Goal: Task Accomplishment & Management: Manage account settings

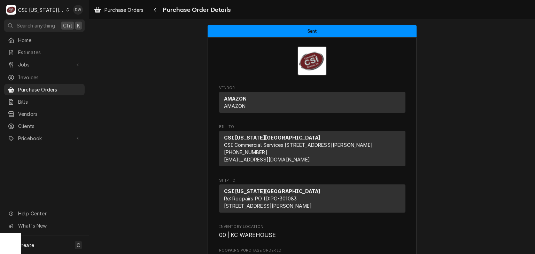
scroll to position [390, 0]
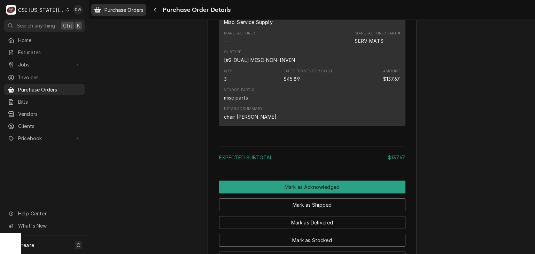
click at [117, 8] on span "Purchase Orders" at bounding box center [124, 9] width 39 height 7
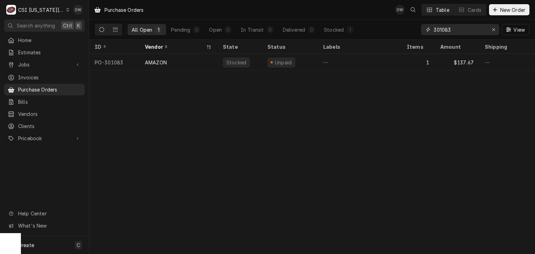
drag, startPoint x: 459, startPoint y: 28, endPoint x: 419, endPoint y: 28, distance: 39.7
click at [419, 28] on div "All Open 1 Pending 0 Open 0 In Transit 0 Delivered 0 Stocked 1 301083 View" at bounding box center [312, 30] width 435 height 20
paste input "0892."
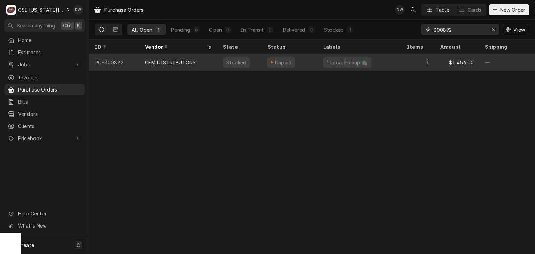
type input "300892"
click at [175, 61] on div "CFM DISTRIBUTORS" at bounding box center [170, 62] width 51 height 7
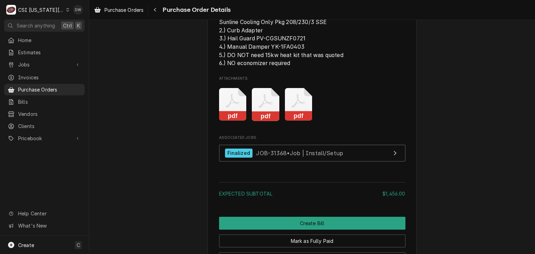
scroll to position [710, 0]
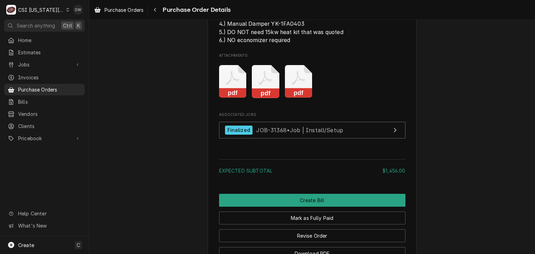
click at [293, 98] on rect "Attachments" at bounding box center [299, 94] width 28 height 10
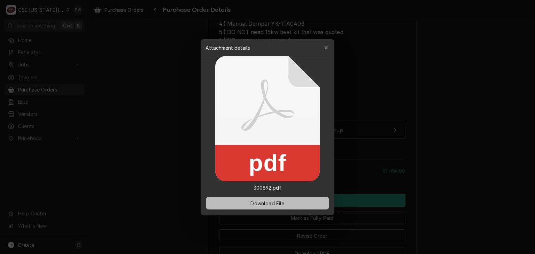
click at [269, 203] on span "Download File" at bounding box center [267, 203] width 37 height 7
click at [453, 103] on div at bounding box center [267, 127] width 535 height 254
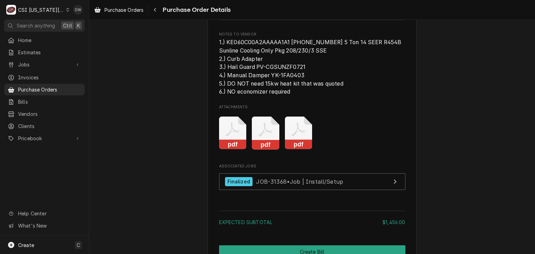
scroll to position [670, 0]
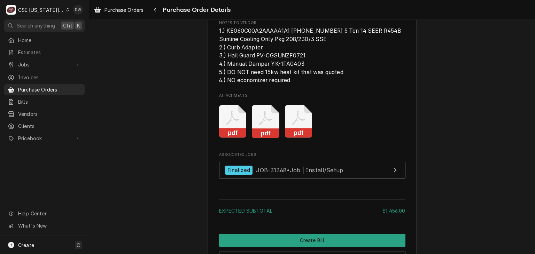
click at [267, 138] on rect "Attachments" at bounding box center [266, 134] width 28 height 10
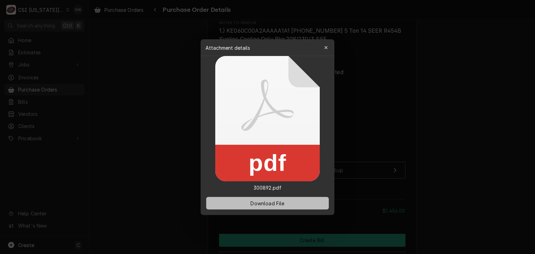
click at [266, 205] on span "Download File" at bounding box center [267, 203] width 37 height 7
click at [443, 43] on div at bounding box center [267, 127] width 535 height 254
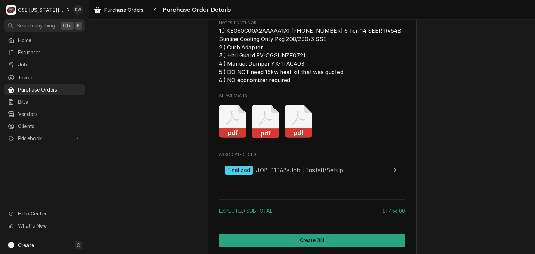
click at [56, 11] on div "CSI Kansas City" at bounding box center [41, 9] width 46 height 7
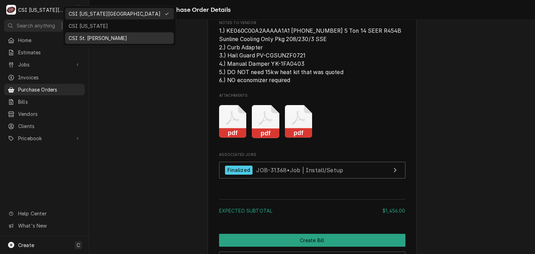
click at [75, 35] on div "CSI St. [PERSON_NAME]" at bounding box center [120, 38] width 102 height 7
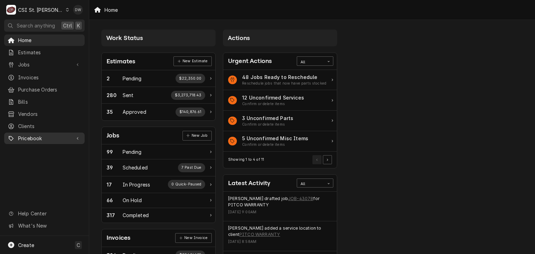
click at [29, 135] on span "Pricebook" at bounding box center [44, 138] width 53 height 7
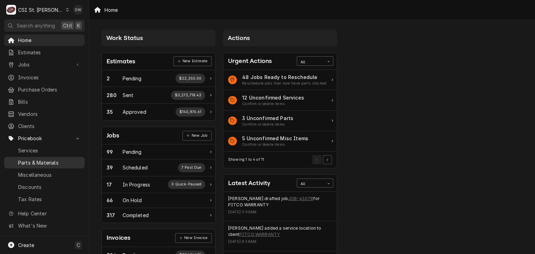
click at [31, 159] on span "Parts & Materials" at bounding box center [49, 162] width 63 height 7
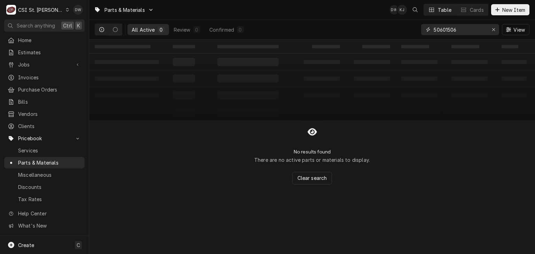
drag, startPoint x: 463, startPoint y: 28, endPoint x: 425, endPoint y: 30, distance: 38.0
click at [425, 30] on div "50601506" at bounding box center [460, 29] width 78 height 11
paste input "CLE-5056356"
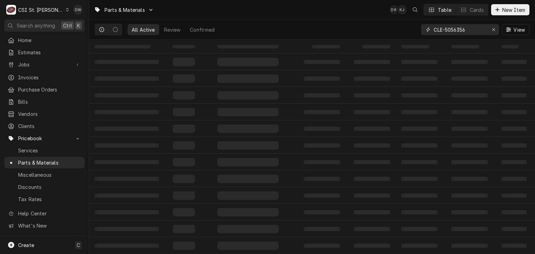
type input "CLE-5056356"
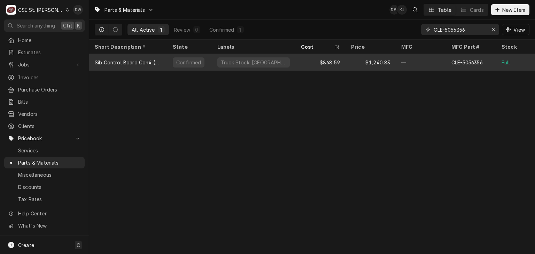
click at [239, 63] on div "Truck Stock: [GEOGRAPHIC_DATA]" at bounding box center [253, 62] width 67 height 7
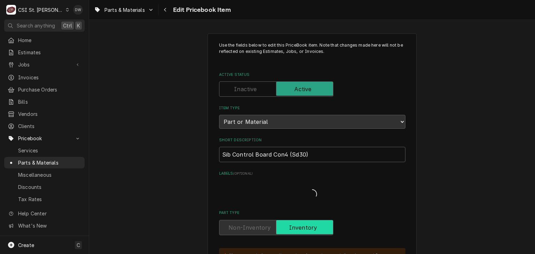
type textarea "x"
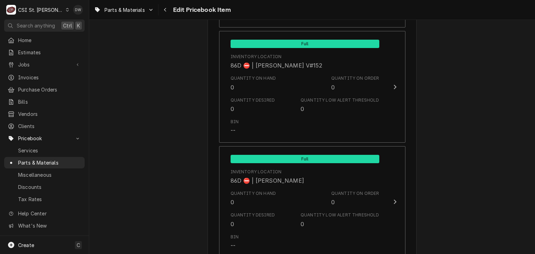
scroll to position [6073, 0]
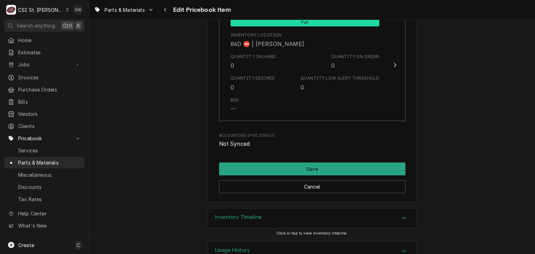
click at [403, 215] on icon "Accordion Header" at bounding box center [404, 218] width 5 height 6
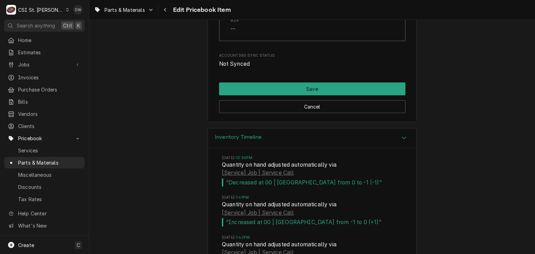
scroll to position [6189, 0]
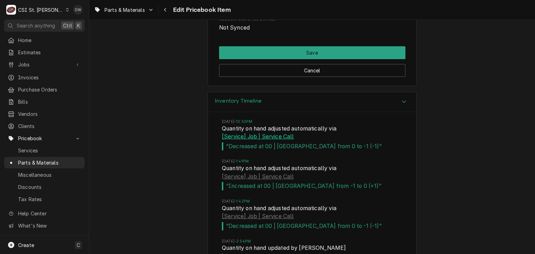
click at [236, 133] on link "[Service] Job | Service Call" at bounding box center [258, 137] width 72 height 8
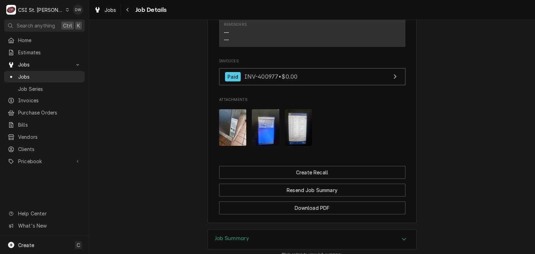
scroll to position [786, 0]
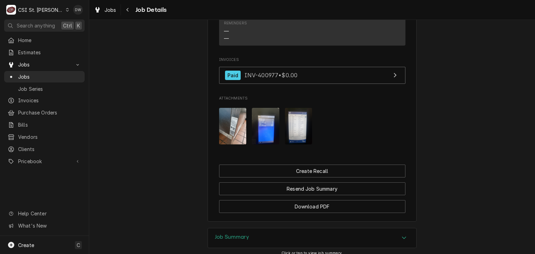
click at [399, 234] on div "Accordion Header" at bounding box center [404, 238] width 10 height 8
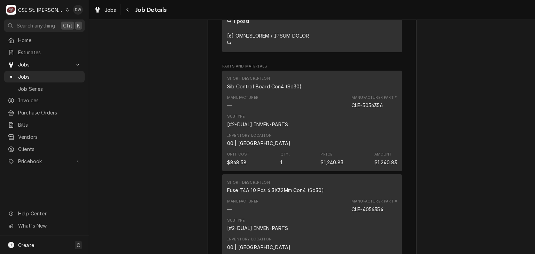
scroll to position [1822, 0]
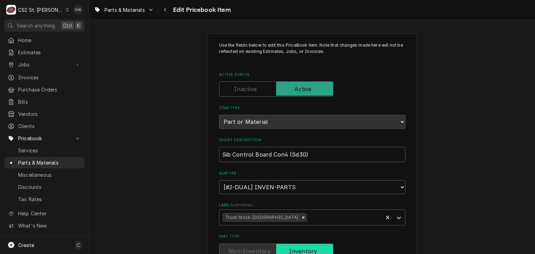
drag, startPoint x: 0, startPoint y: 0, endPoint x: 138, endPoint y: 99, distance: 169.6
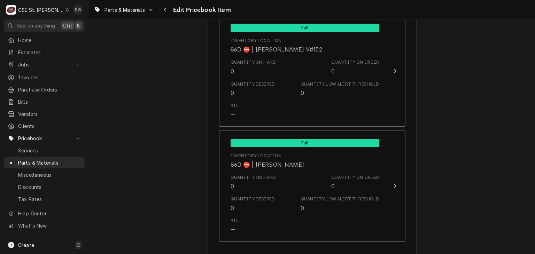
scroll to position [6073, 0]
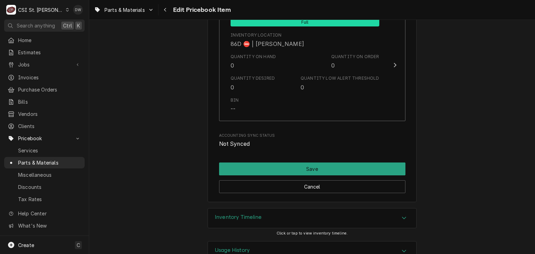
click at [403, 215] on icon "Accordion Header" at bounding box center [404, 218] width 5 height 6
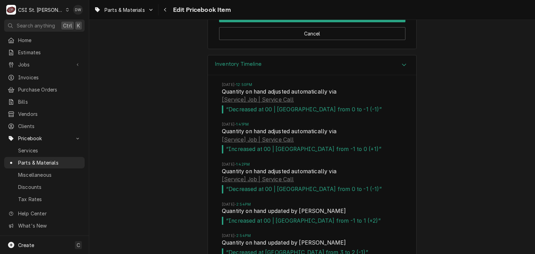
scroll to position [6217, 0]
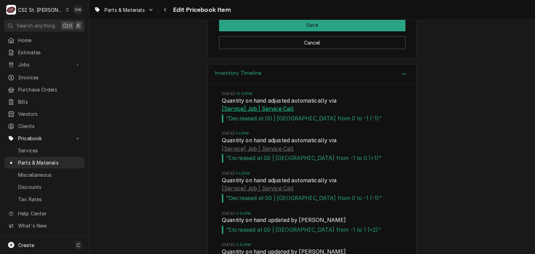
click at [246, 105] on link "[Service] Job | Service Call" at bounding box center [258, 109] width 72 height 8
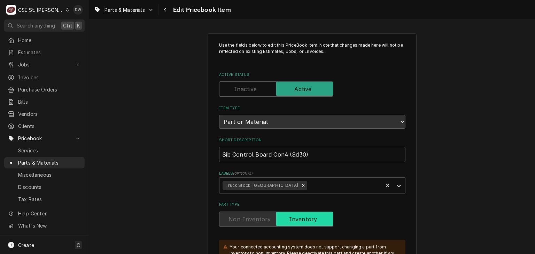
type textarea "x"
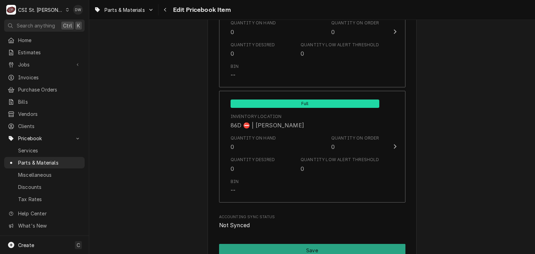
scroll to position [6073, 0]
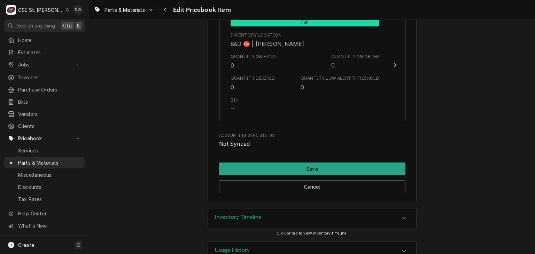
click at [402, 215] on icon "Accordion Header" at bounding box center [404, 218] width 5 height 6
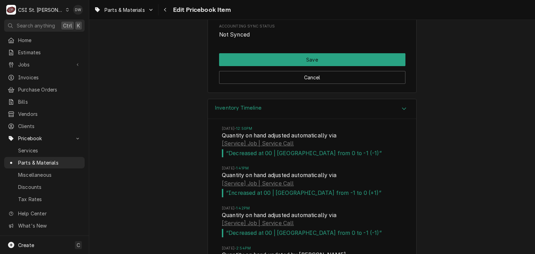
scroll to position [6184, 0]
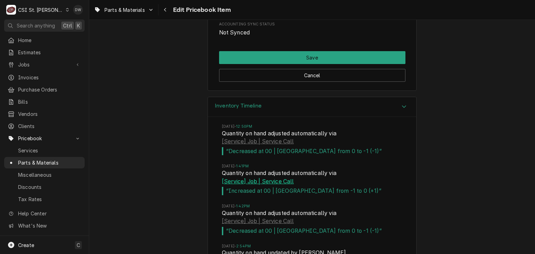
click at [236, 178] on link "[Service] Job | Service Call" at bounding box center [258, 182] width 72 height 8
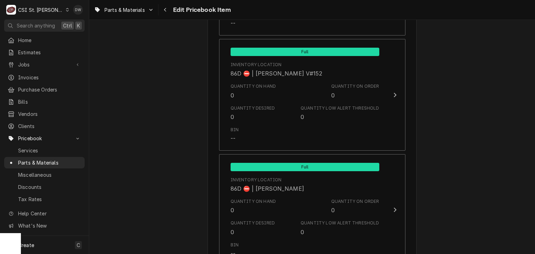
scroll to position [6073, 0]
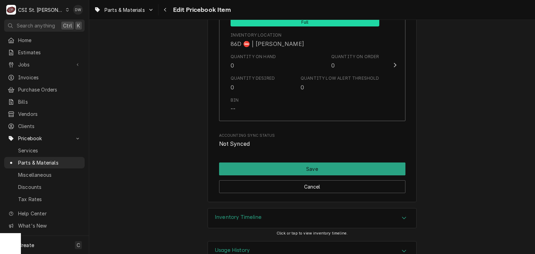
click at [402, 215] on icon "Accordion Header" at bounding box center [404, 218] width 5 height 6
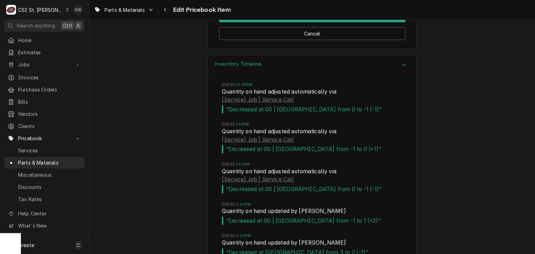
scroll to position [6244, 0]
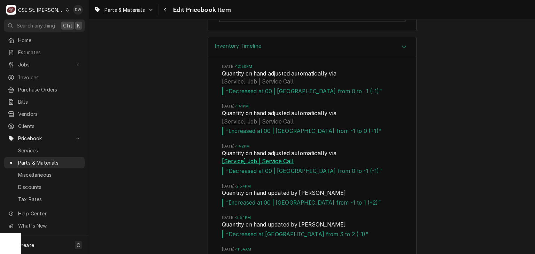
click at [232, 158] on link "[Service] Job | Service Call" at bounding box center [258, 162] width 72 height 8
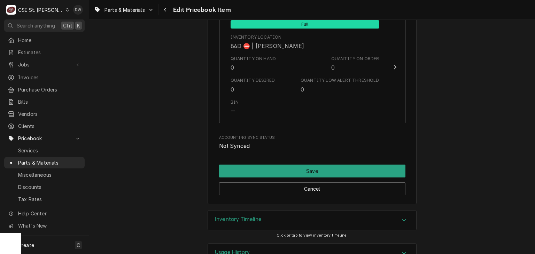
scroll to position [6073, 0]
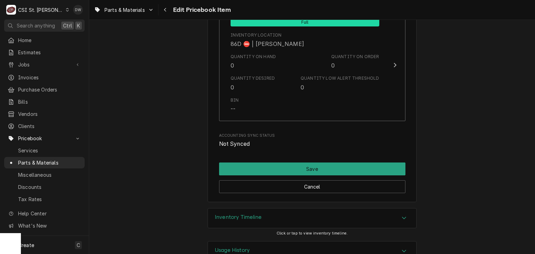
click at [404, 214] on div "Accordion Header" at bounding box center [404, 218] width 10 height 8
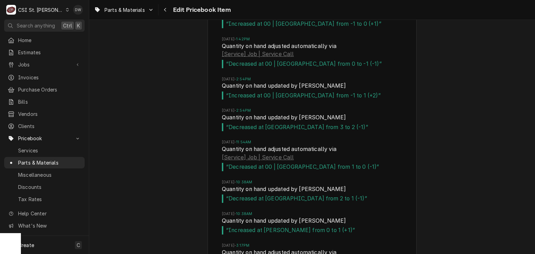
scroll to position [6347, 0]
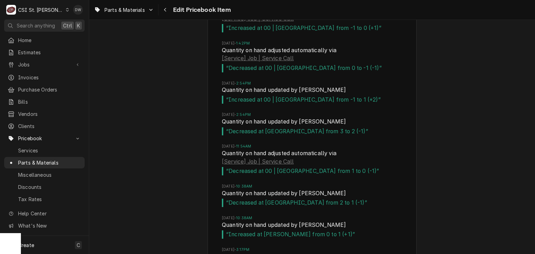
click at [243, 158] on link "[Service] Job | Service Call" at bounding box center [258, 162] width 72 height 8
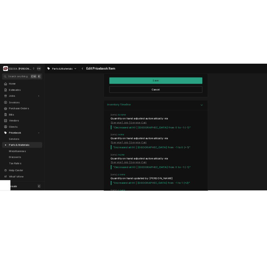
scroll to position [6217, 0]
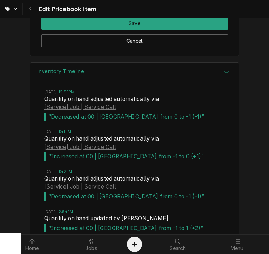
type textarea "x"
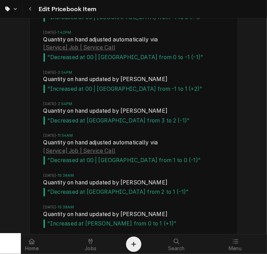
scroll to position [6343, 0]
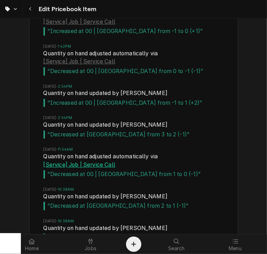
click at [60, 161] on link "[Service] Job | Service Call" at bounding box center [80, 165] width 72 height 8
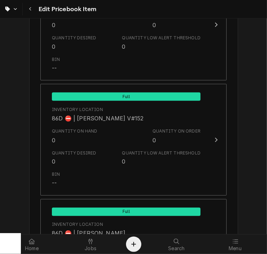
scroll to position [6091, 0]
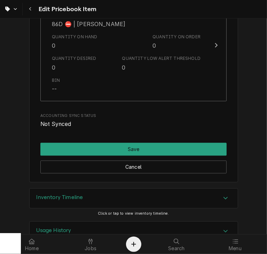
click at [223, 196] on icon "Accordion Header" at bounding box center [225, 199] width 5 height 6
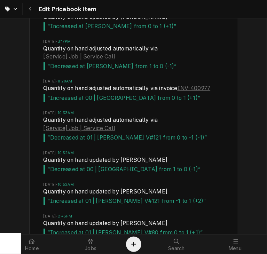
scroll to position [6540, 0]
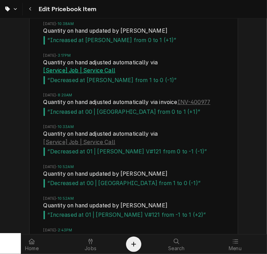
click at [58, 67] on link "[Service] Job | Service Call" at bounding box center [80, 71] width 72 height 8
click at [204, 108] on span "“ Increased at 00 | STL WAREHOUSE from 0 to 1 (+1) ”" at bounding box center [134, 112] width 181 height 8
click at [199, 98] on link "INV-400977" at bounding box center [194, 102] width 33 height 8
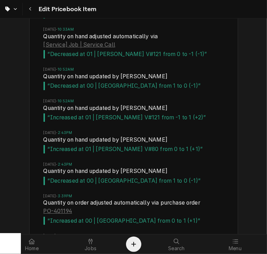
scroll to position [6624, 0]
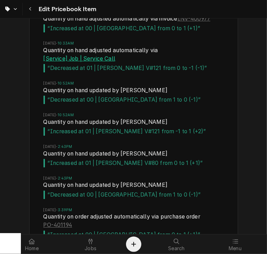
click at [60, 55] on link "[Service] Job | Service Call" at bounding box center [80, 59] width 72 height 8
click at [154, 118] on span "Quantity on hand updated by Brad Wicks" at bounding box center [134, 123] width 181 height 10
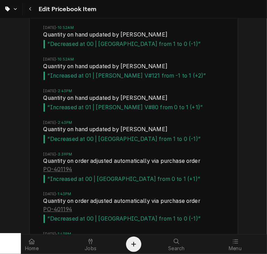
scroll to position [6694, 0]
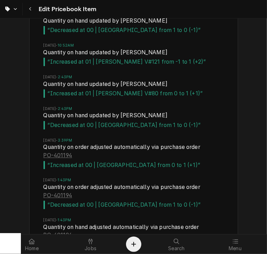
click at [261, 231] on div "Inventory Timeline Wed, May 7, 2025 - 12:50PM Quantity on hand adjusted automat…" at bounding box center [133, 85] width 267 height 998
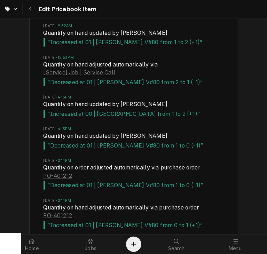
scroll to position [6982, 0]
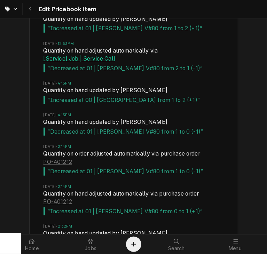
click at [63, 55] on link "[Service] Job | Service Call" at bounding box center [80, 59] width 72 height 8
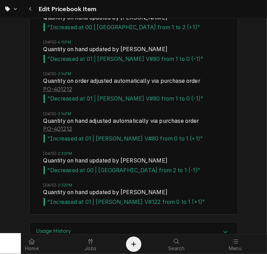
scroll to position [7056, 0]
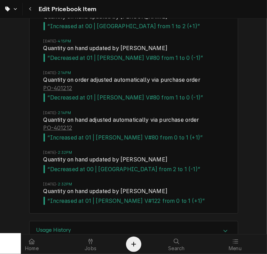
click at [261, 230] on div "Usage History Click or tap to view usage history." at bounding box center [133, 237] width 267 height 33
click at [223, 229] on icon "Accordion Header" at bounding box center [225, 232] width 5 height 6
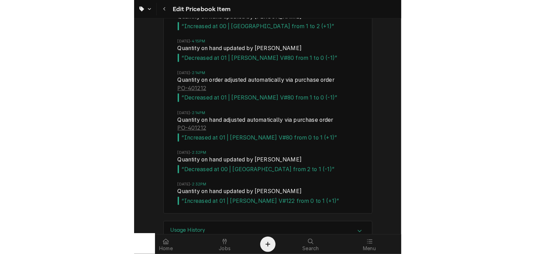
scroll to position [7151, 0]
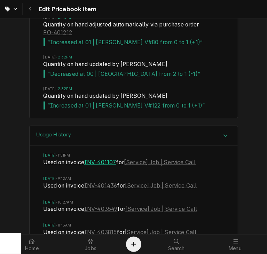
click at [103, 159] on link "INV-401107" at bounding box center [100, 163] width 32 height 8
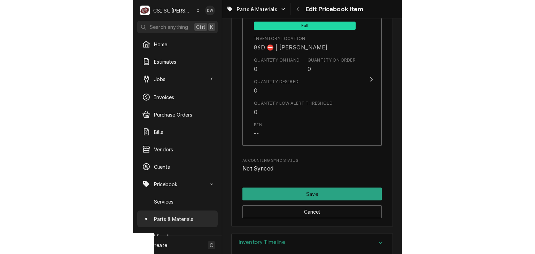
scroll to position [7132, 0]
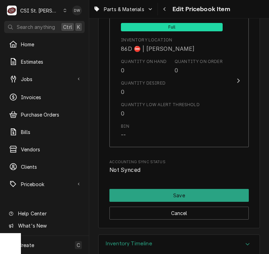
type textarea "x"
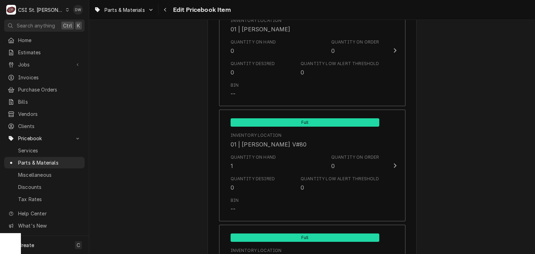
scroll to position [1611, 0]
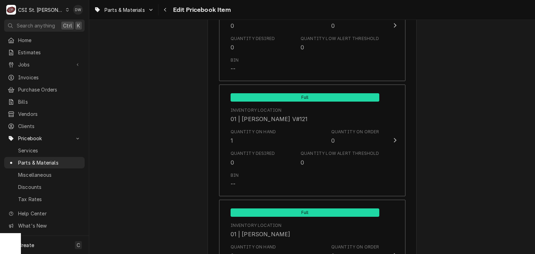
scroll to position [1862, 0]
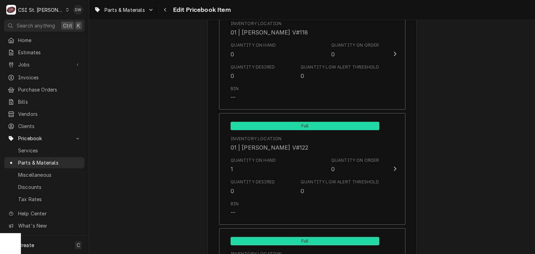
scroll to position [2321, 0]
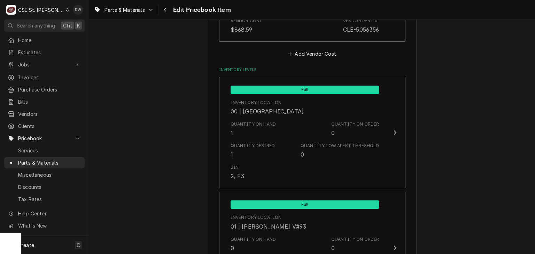
scroll to position [615, 0]
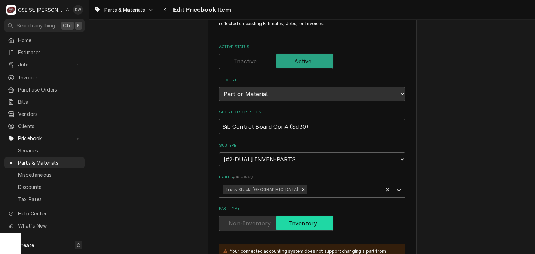
scroll to position [0, 0]
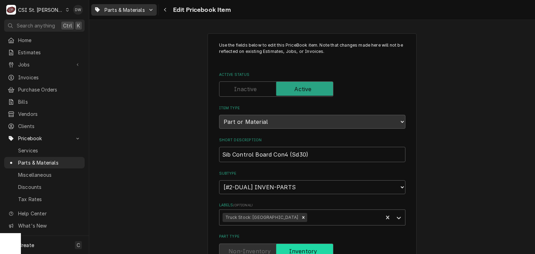
click at [114, 10] on span "Parts & Materials" at bounding box center [125, 9] width 40 height 7
click at [167, 5] on html "C CSI St. Louis DW Search anything Ctrl K Home Estimates Jobs Jobs Job Series I…" at bounding box center [267, 127] width 535 height 254
click at [166, 7] on div "Navigate back" at bounding box center [165, 9] width 7 height 7
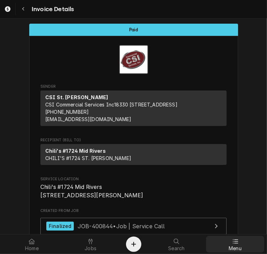
click at [232, 246] on span "Menu" at bounding box center [235, 249] width 13 height 6
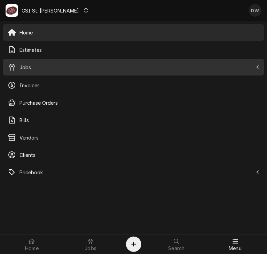
click at [37, 70] on span "Jobs" at bounding box center [137, 67] width 234 height 7
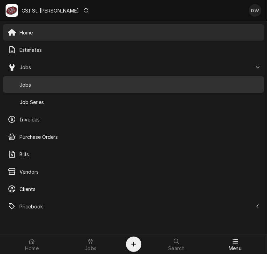
click at [36, 84] on span "Jobs" at bounding box center [140, 84] width 240 height 7
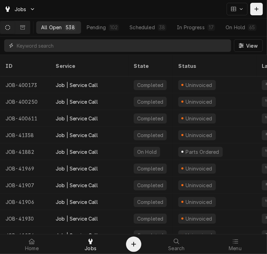
click at [42, 46] on input "Dynamic Content Wrapper" at bounding box center [122, 45] width 211 height 13
type input "400844"
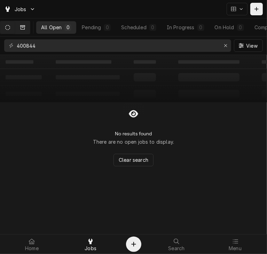
click at [24, 27] on icon "Dynamic Content Wrapper" at bounding box center [22, 27] width 5 height 5
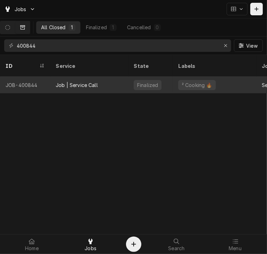
click at [72, 82] on div "Job | Service Call" at bounding box center [77, 85] width 42 height 7
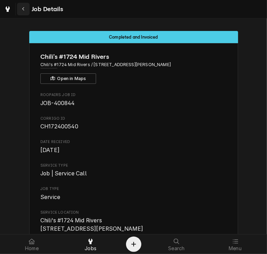
click at [20, 8] on button "Navigate back" at bounding box center [23, 9] width 13 height 13
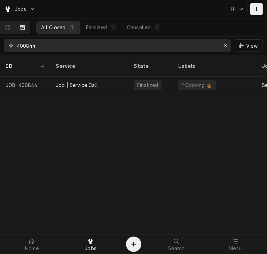
drag, startPoint x: 78, startPoint y: 47, endPoint x: 7, endPoint y: 37, distance: 71.4
click at [7, 37] on div "400844 View" at bounding box center [133, 46] width 267 height 18
type input "400981"
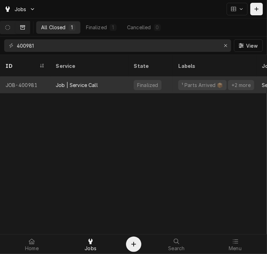
click at [96, 82] on div "Job | Service Call" at bounding box center [77, 85] width 42 height 7
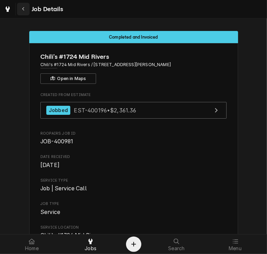
click at [22, 9] on icon "Navigate back" at bounding box center [23, 9] width 3 height 5
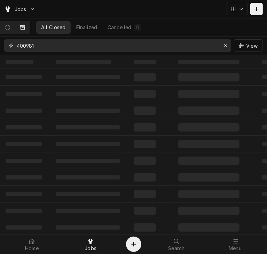
drag, startPoint x: 46, startPoint y: 44, endPoint x: 2, endPoint y: 39, distance: 44.2
click at [2, 39] on div "400981 View" at bounding box center [133, 46] width 267 height 18
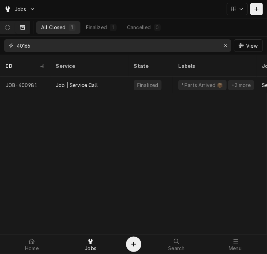
type input "40166"
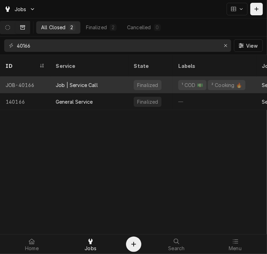
click at [75, 82] on div "Job | Service Call" at bounding box center [77, 85] width 42 height 7
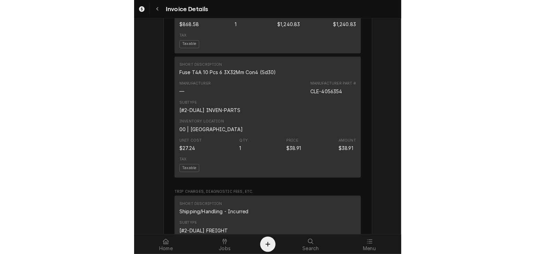
scroll to position [716, 0]
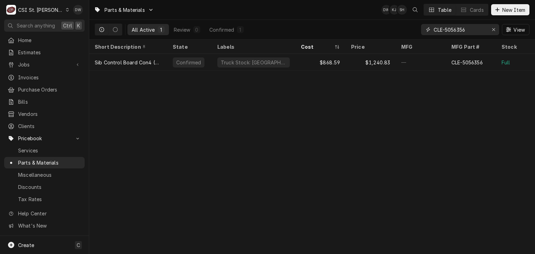
drag, startPoint x: 474, startPoint y: 29, endPoint x: 427, endPoint y: 21, distance: 48.5
click at [427, 21] on div "CLE-5056356 View" at bounding box center [475, 30] width 108 height 20
click at [185, 205] on div "Parts & Materials DW KJ SH Table Cards New Item All Active 1 Review 0 Confirmed…" at bounding box center [312, 127] width 446 height 254
click at [32, 86] on span "Purchase Orders" at bounding box center [49, 89] width 63 height 7
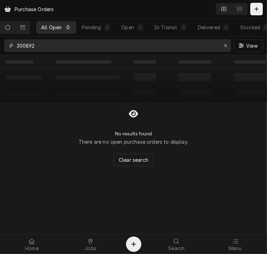
drag, startPoint x: 49, startPoint y: 45, endPoint x: 0, endPoint y: 48, distance: 49.9
click at [0, 48] on html "Purchase Orders All Open 0 Pending 0 Open 0 In Transit 0 Delivered 0 Stocked 0 …" at bounding box center [133, 127] width 267 height 254
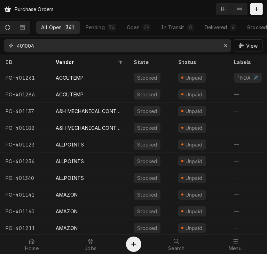
type input "401004"
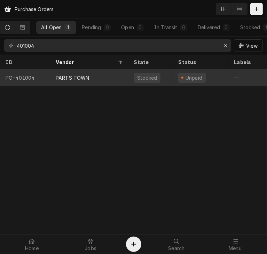
click at [70, 75] on div "PARTS TOWN" at bounding box center [73, 77] width 34 height 7
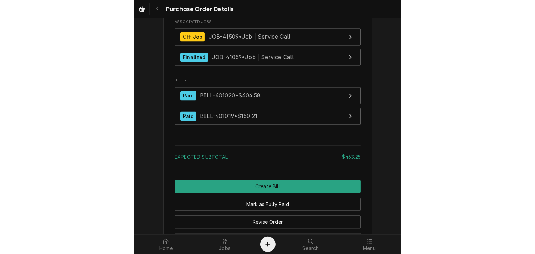
scroll to position [1994, 0]
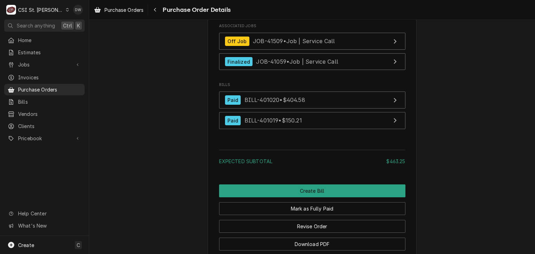
click at [66, 8] on icon "Dynamic Content Wrapper" at bounding box center [67, 9] width 3 height 3
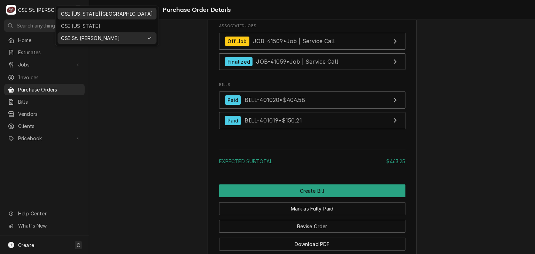
click at [68, 15] on div "CSI [US_STATE][GEOGRAPHIC_DATA]" at bounding box center [107, 13] width 92 height 7
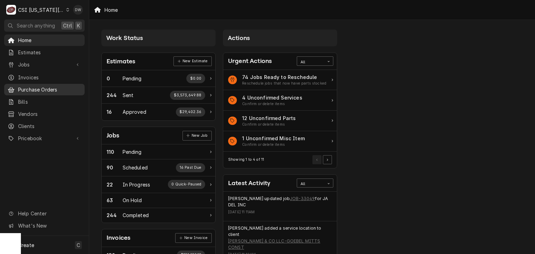
click at [43, 86] on span "Purchase Orders" at bounding box center [49, 89] width 63 height 7
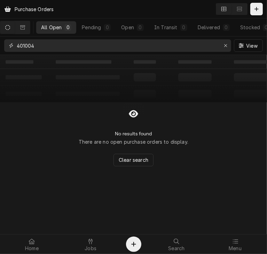
drag, startPoint x: 40, startPoint y: 45, endPoint x: -14, endPoint y: 45, distance: 54.4
click at [0, 45] on html "Purchase Orders All Open 0 Pending 0 Open 0 In Transit 0 Delivered 0 Stocked 0 …" at bounding box center [133, 127] width 267 height 254
type input "3"
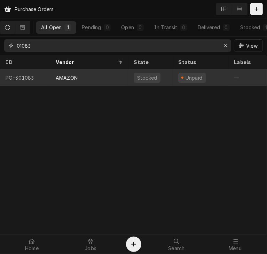
type input "01083"
click at [68, 74] on div "AMAZON" at bounding box center [67, 77] width 22 height 7
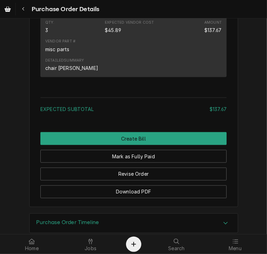
scroll to position [530, 0]
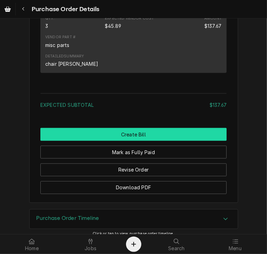
click at [134, 141] on button "Create Bill" at bounding box center [133, 134] width 186 height 13
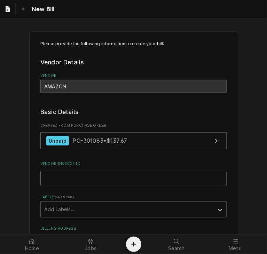
click at [96, 177] on input "Vendor Invoice ID" at bounding box center [133, 178] width 186 height 15
type input "CC 301083"
type input "c"
click at [237, 194] on div "Please provide the following information to create your bill: Vendor Details Ve…" at bounding box center [133, 229] width 267 height 407
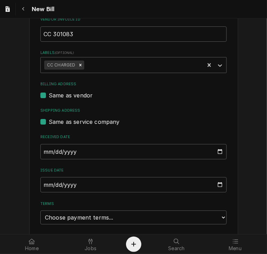
scroll to position [197, 0]
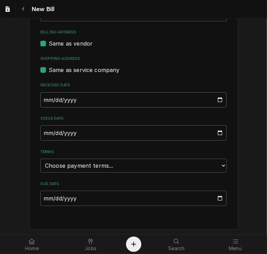
click at [41, 99] on input "2025-10-03" at bounding box center [133, 99] width 186 height 15
click at [42, 99] on input "2025-10-03" at bounding box center [133, 99] width 186 height 15
type input "2025-08-03"
type input "2025-08-04"
type input "2025-08-03"
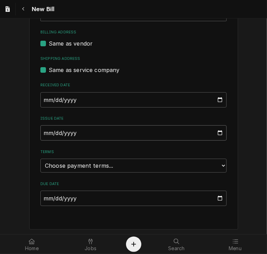
type input "2025-08-04"
click at [63, 166] on select "Choose payment terms... Same Day Net 7 Net 14 Net 21 Net 30 Net 45 Net 60 Net 90" at bounding box center [133, 166] width 186 height 14
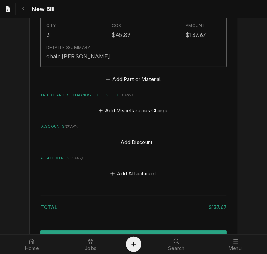
scroll to position [563, 0]
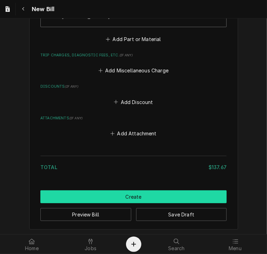
click at [125, 193] on button "Create" at bounding box center [133, 197] width 186 height 13
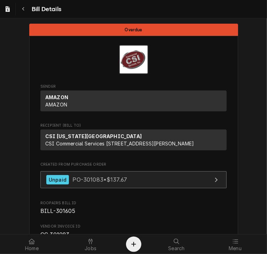
click at [70, 189] on link "Unpaid PO-301083 • $137.67" at bounding box center [133, 179] width 186 height 17
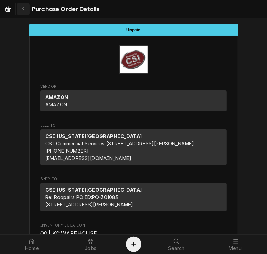
click at [23, 9] on icon "Navigate back" at bounding box center [23, 9] width 2 height 4
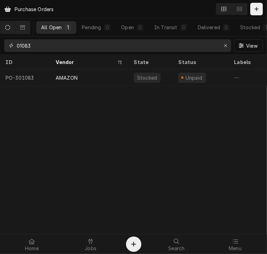
drag, startPoint x: 41, startPoint y: 45, endPoint x: 7, endPoint y: 42, distance: 34.3
click at [7, 42] on div "01083" at bounding box center [117, 45] width 227 height 13
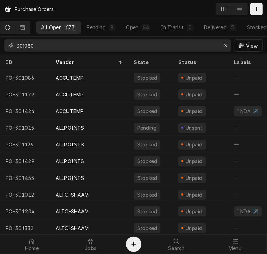
type input "301080"
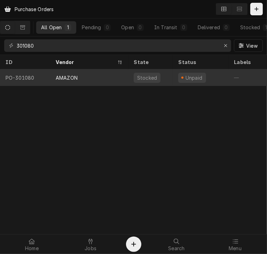
click at [66, 74] on div "AMAZON" at bounding box center [67, 77] width 22 height 7
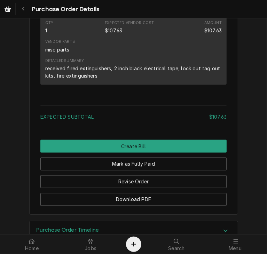
scroll to position [529, 0]
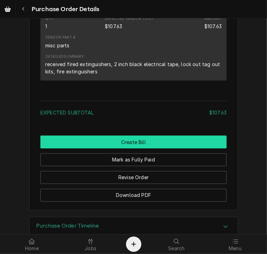
click at [123, 149] on button "Create Bill" at bounding box center [133, 142] width 186 height 13
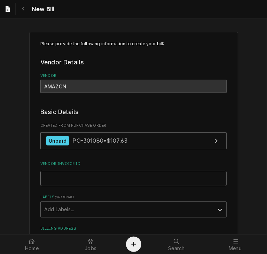
click at [70, 180] on input "Vendor Invoice ID" at bounding box center [133, 178] width 186 height 15
type input "CC 301080"
type input "c"
click at [252, 201] on div "Please provide the following information to create your bill: Vendor Details Ve…" at bounding box center [133, 229] width 267 height 407
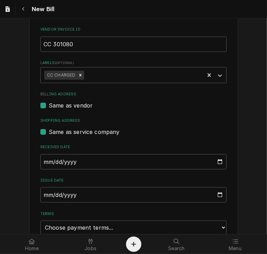
scroll to position [153, 0]
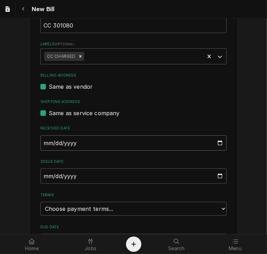
click at [43, 141] on input "[DATE]" at bounding box center [133, 143] width 186 height 15
click at [40, 142] on input "[DATE]" at bounding box center [133, 143] width 186 height 15
type input "2025-08-03"
type input "2025-08-04"
click at [40, 176] on input "2025-10-03" at bounding box center [133, 176] width 186 height 15
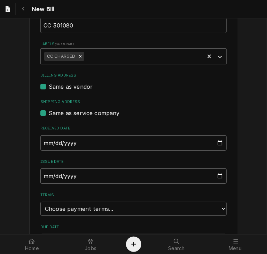
type input "2025-08-03"
type input "2025-08-04"
click at [67, 207] on select "Choose payment terms... Same Day Net 7 Net 14 Net 21 Net 30 Net 45 Net 60 Net 90" at bounding box center [133, 209] width 186 height 14
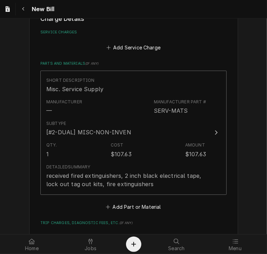
scroll to position [404, 0]
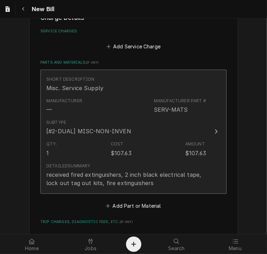
click at [213, 126] on button "Short Description Misc. Service Supply Manufacturer — Manufacturer Part # SERV-…" at bounding box center [133, 132] width 186 height 124
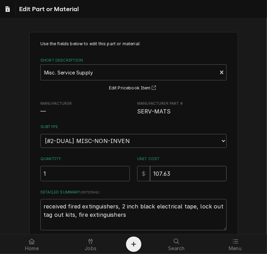
drag, startPoint x: 170, startPoint y: 173, endPoint x: 132, endPoint y: 169, distance: 37.9
click at [132, 169] on div "Quantity 1 Unit Cost $ 107.63" at bounding box center [133, 169] width 186 height 25
type textarea "x"
type input "6"
type textarea "x"
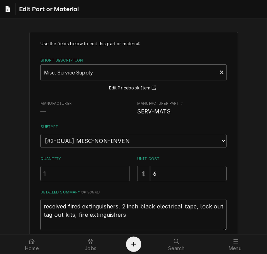
type input "62"
type textarea "x"
type input "62.1"
type textarea "x"
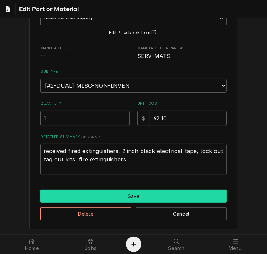
type input "62.10"
click at [164, 194] on button "Save" at bounding box center [133, 196] width 186 height 13
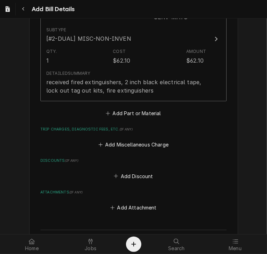
scroll to position [571, 0]
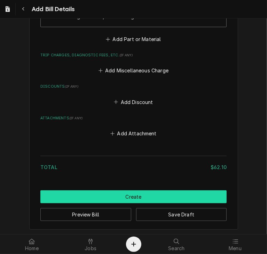
click at [114, 193] on button "Create" at bounding box center [133, 197] width 186 height 13
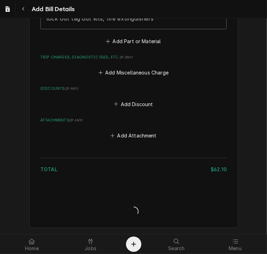
scroll to position [567, 0]
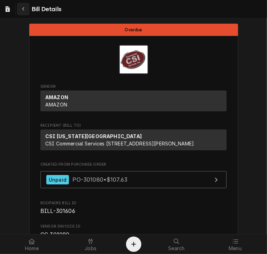
click at [20, 5] on button "Navigate back" at bounding box center [23, 9] width 13 height 13
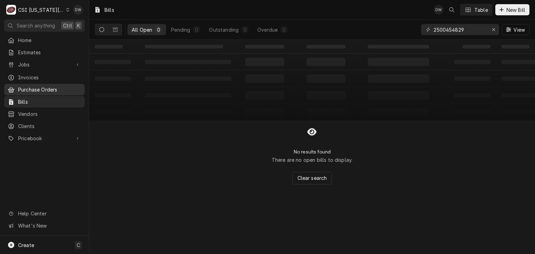
click at [48, 86] on span "Purchase Orders" at bounding box center [49, 89] width 63 height 7
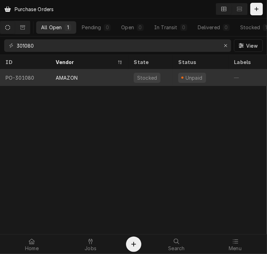
click at [63, 77] on div "AMAZON" at bounding box center [67, 77] width 22 height 7
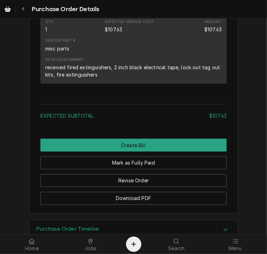
scroll to position [558, 0]
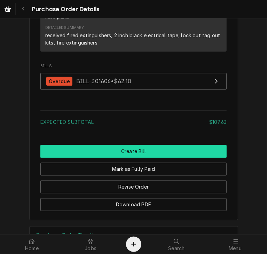
click at [123, 158] on button "Create Bill" at bounding box center [133, 151] width 186 height 13
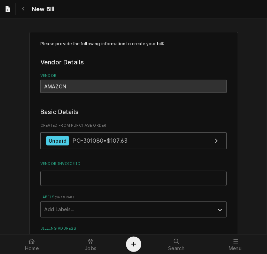
click at [74, 180] on input "Vendor Invoice ID" at bounding box center [133, 178] width 186 height 15
type input "CC 301080"
type input "cc"
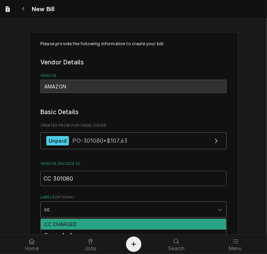
click at [73, 222] on div "CC CHARGED" at bounding box center [134, 224] width 186 height 11
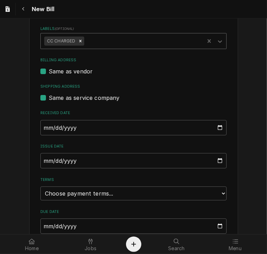
scroll to position [169, 0]
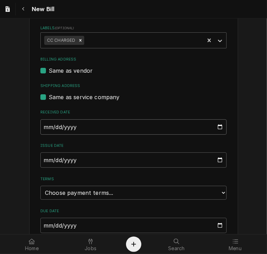
click at [43, 126] on input "[DATE]" at bounding box center [133, 127] width 186 height 15
type input "[DATE]"
type input "2025-08-04"
click at [42, 159] on input "[DATE]" at bounding box center [133, 160] width 186 height 15
type input "[DATE]"
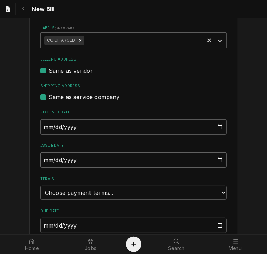
type input "2025-08-04"
click at [79, 193] on select "Choose payment terms... Same Day Net 7 Net 14 Net 21 Net 30 Net 45 Net 60 Net 90" at bounding box center [133, 193] width 186 height 14
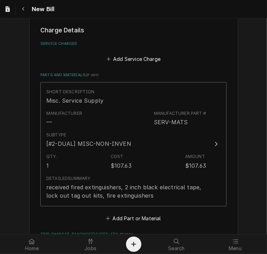
scroll to position [406, 0]
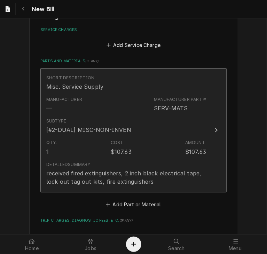
click at [216, 126] on div "Update Line Item" at bounding box center [216, 130] width 9 height 8
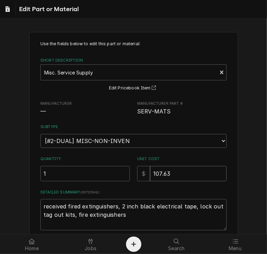
drag, startPoint x: 168, startPoint y: 171, endPoint x: 138, endPoint y: 166, distance: 30.8
click at [138, 166] on div "$ 107.63" at bounding box center [182, 173] width 90 height 15
type textarea "x"
type input "4"
type textarea "x"
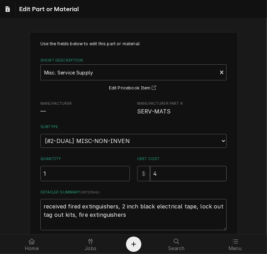
type input "45"
type textarea "x"
type input "45.5"
type textarea "x"
type input "45.53"
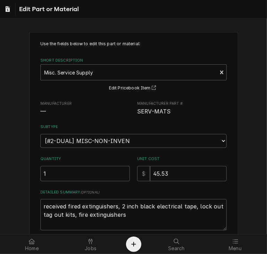
click at [245, 178] on div "Use the fields below to edit this part or material: Short Description Misc. Ser…" at bounding box center [133, 158] width 267 height 265
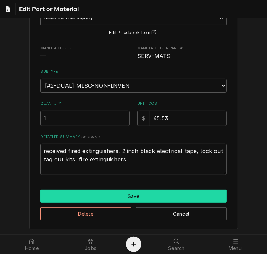
click at [200, 190] on button "Save" at bounding box center [133, 196] width 186 height 13
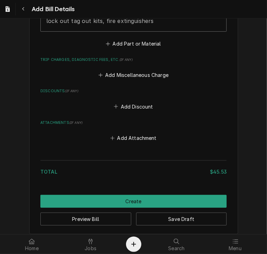
scroll to position [567, 0]
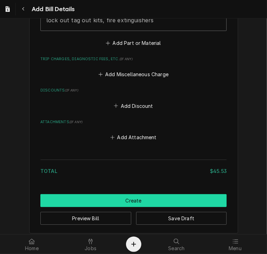
click at [121, 196] on button "Create" at bounding box center [133, 200] width 186 height 13
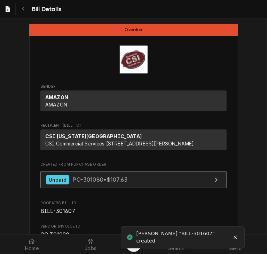
click at [100, 183] on span "PO-301080 • $107.63" at bounding box center [100, 179] width 55 height 7
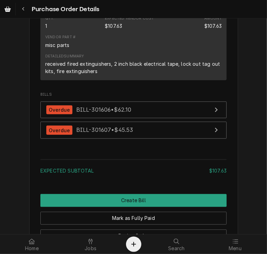
scroll to position [540, 0]
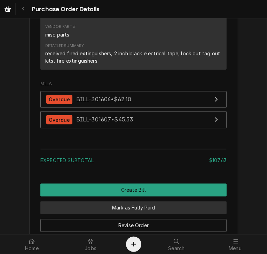
click at [148, 215] on button "Mark as Fully Paid" at bounding box center [133, 208] width 186 height 13
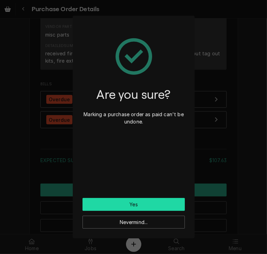
click at [133, 203] on button "Yes" at bounding box center [134, 204] width 102 height 13
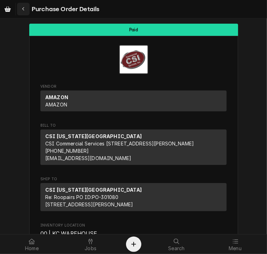
click at [22, 9] on icon "Navigate back" at bounding box center [23, 9] width 3 height 5
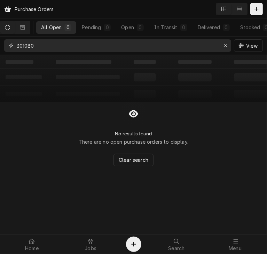
drag, startPoint x: 59, startPoint y: 48, endPoint x: 8, endPoint y: 43, distance: 50.8
click at [8, 43] on div "301080" at bounding box center [117, 45] width 227 height 13
type input "300892"
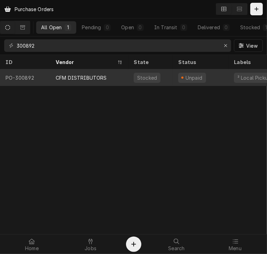
click at [70, 78] on div "CFM DISTRIBUTORS" at bounding box center [81, 77] width 51 height 7
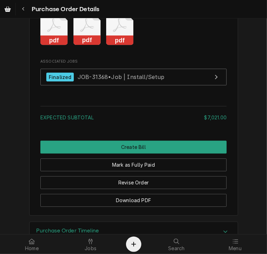
scroll to position [789, 0]
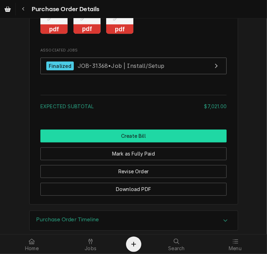
click at [137, 143] on button "Create Bill" at bounding box center [133, 136] width 186 height 13
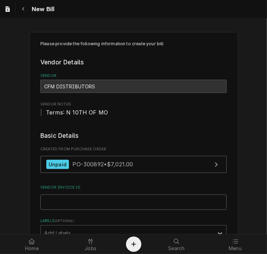
click at [96, 203] on input "Vendor Invoice ID" at bounding box center [133, 202] width 186 height 15
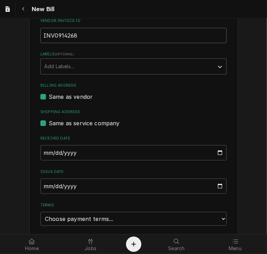
scroll to position [168, 0]
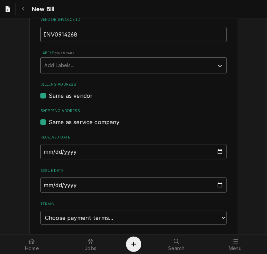
type input "INV0914268"
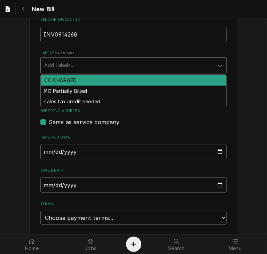
click at [137, 64] on div "Labels" at bounding box center [127, 65] width 166 height 13
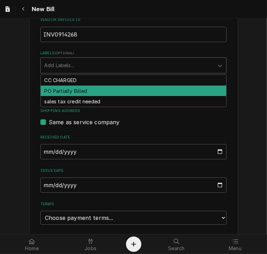
click at [138, 91] on div "PO Partially Billed" at bounding box center [134, 91] width 186 height 11
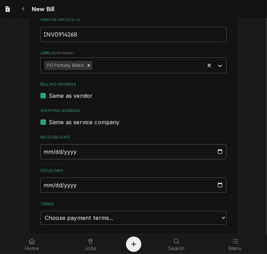
click at [42, 153] on input "[DATE]" at bounding box center [133, 151] width 186 height 15
type input "[DATE]"
click at [41, 186] on input "[DATE]" at bounding box center [133, 185] width 186 height 15
type input "[DATE]"
click at [88, 220] on select "Choose payment terms... Same Day Net 7 Net 14 Net 21 Net 30 Net 45 Net 60 Net 90" at bounding box center [133, 218] width 186 height 14
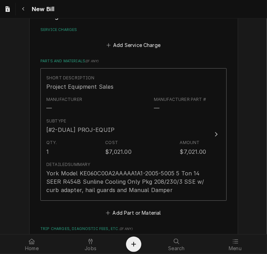
scroll to position [447, 0]
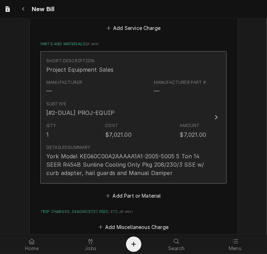
click at [216, 117] on div "Update Line Item" at bounding box center [216, 117] width 9 height 8
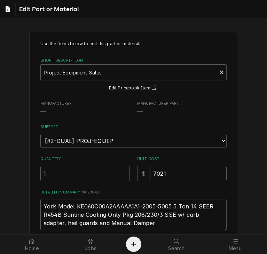
drag, startPoint x: 179, startPoint y: 174, endPoint x: 146, endPoint y: 174, distance: 33.5
click at [146, 174] on div "$ 7021" at bounding box center [182, 173] width 90 height 15
type textarea "x"
type input "5"
type textarea "x"
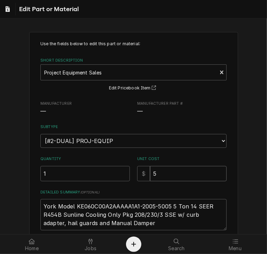
type input "55"
type textarea "x"
type input "556"
type textarea "x"
type input "5565"
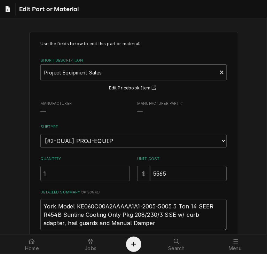
type textarea "x"
type input "5565.0"
type textarea "x"
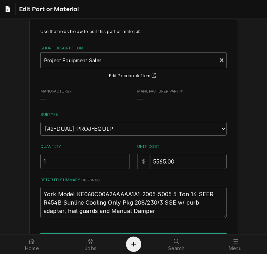
scroll to position [55, 0]
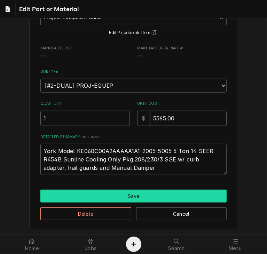
type input "5565.00"
click at [135, 198] on button "Save" at bounding box center [133, 196] width 186 height 13
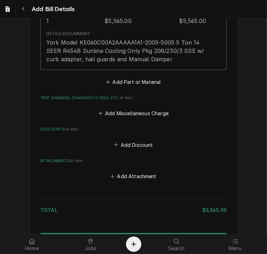
scroll to position [603, 0]
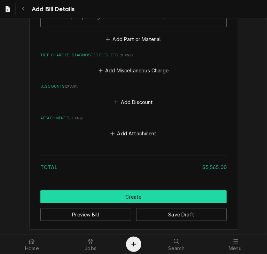
click at [106, 192] on button "Create" at bounding box center [133, 197] width 186 height 13
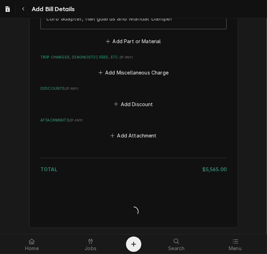
scroll to position [600, 0]
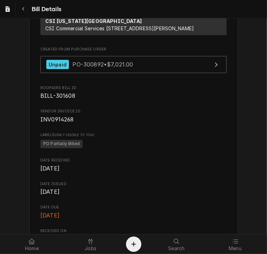
scroll to position [120, 0]
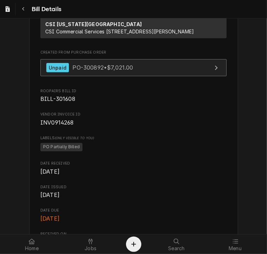
click at [95, 71] on span "PO-300892 • $7,021.00" at bounding box center [103, 67] width 61 height 7
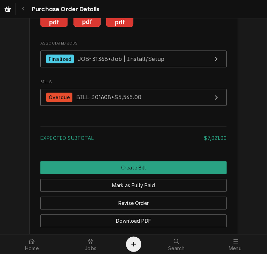
scroll to position [799, 0]
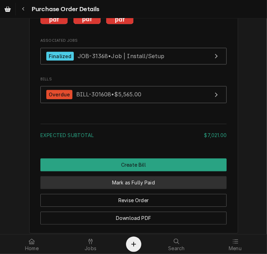
click at [126, 189] on button "Mark as Fully Paid" at bounding box center [133, 182] width 186 height 13
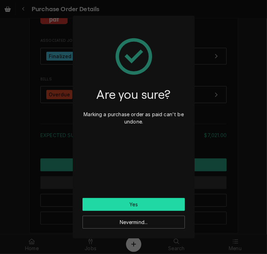
click at [126, 200] on button "Yes" at bounding box center [134, 204] width 102 height 13
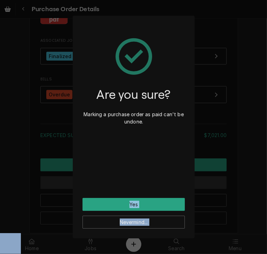
click at [126, 211] on div "Nevermind..." at bounding box center [134, 220] width 102 height 18
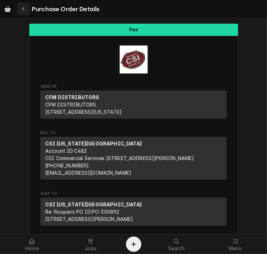
click at [24, 10] on icon "Navigate back" at bounding box center [23, 9] width 3 height 5
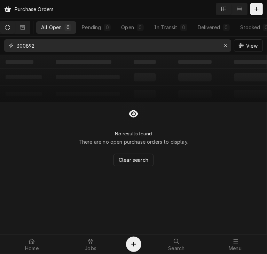
drag, startPoint x: 54, startPoint y: 46, endPoint x: 4, endPoint y: 46, distance: 49.8
click at [4, 46] on div "300892" at bounding box center [117, 45] width 227 height 13
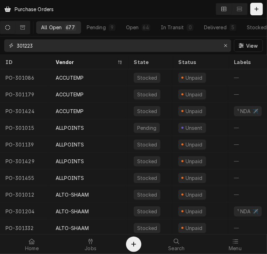
type input "301223"
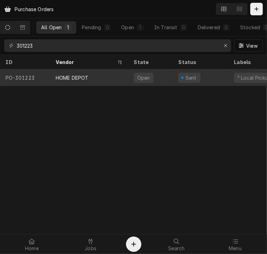
click at [64, 78] on div "HOME DEPOT" at bounding box center [72, 77] width 33 height 7
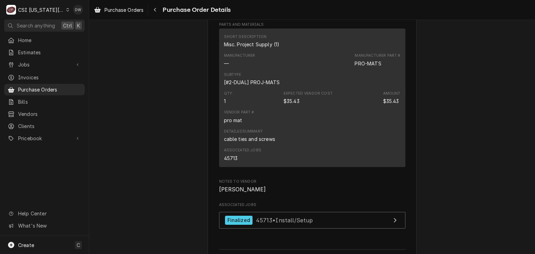
scroll to position [392, 0]
click at [120, 12] on span "Purchase Orders" at bounding box center [124, 9] width 39 height 7
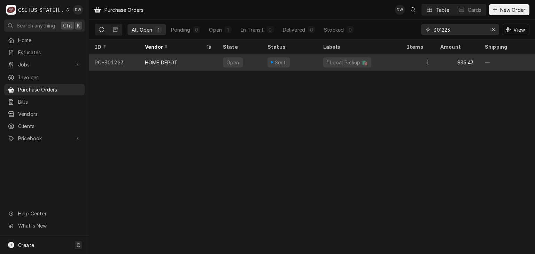
click at [194, 58] on div "HOME DEPOT" at bounding box center [178, 62] width 78 height 17
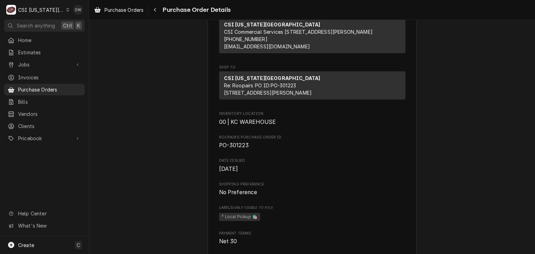
scroll to position [114, 0]
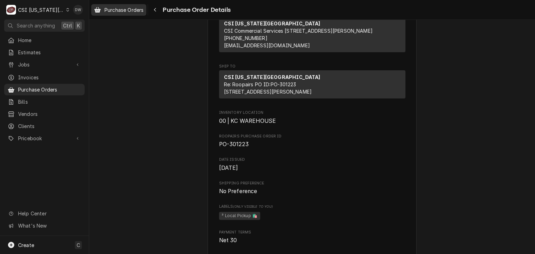
click at [130, 9] on span "Purchase Orders" at bounding box center [124, 9] width 39 height 7
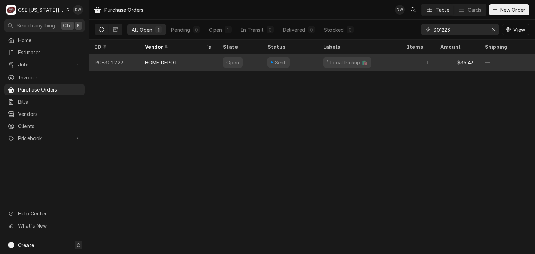
click at [183, 61] on div "HOME DEPOT" at bounding box center [178, 62] width 78 height 17
